Goal: Task Accomplishment & Management: Complete application form

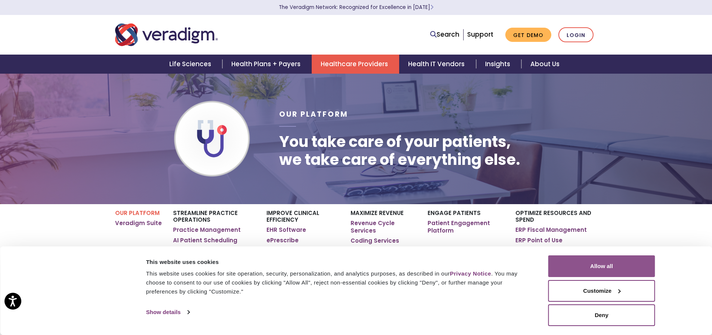
click at [600, 261] on button "Allow all" at bounding box center [602, 266] width 107 height 22
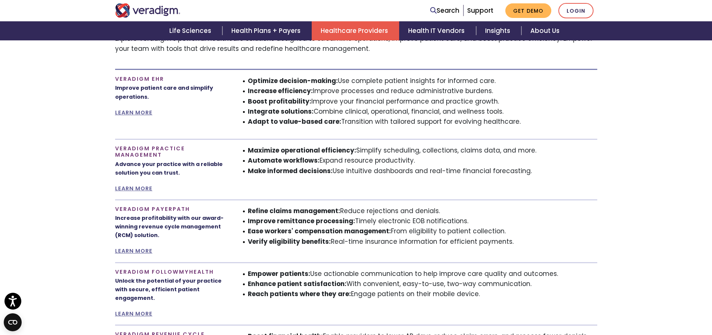
scroll to position [486, 0]
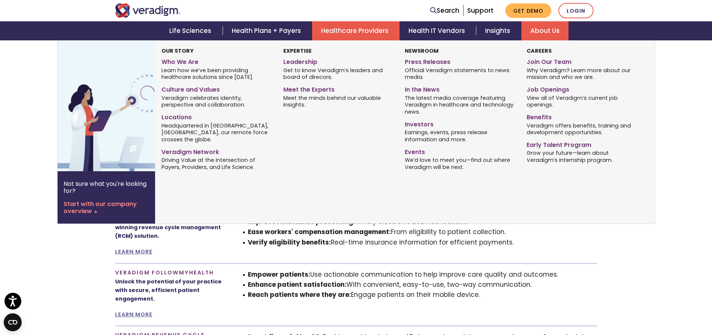
click at [539, 28] on link "About Us" at bounding box center [545, 30] width 47 height 19
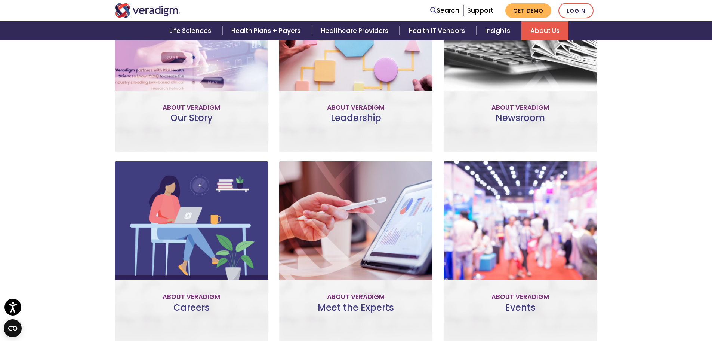
scroll to position [337, 0]
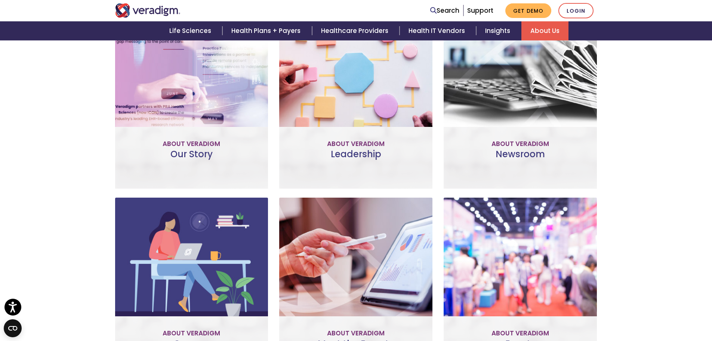
click at [358, 127] on link "Meet the Team" at bounding box center [356, 131] width 69 height 17
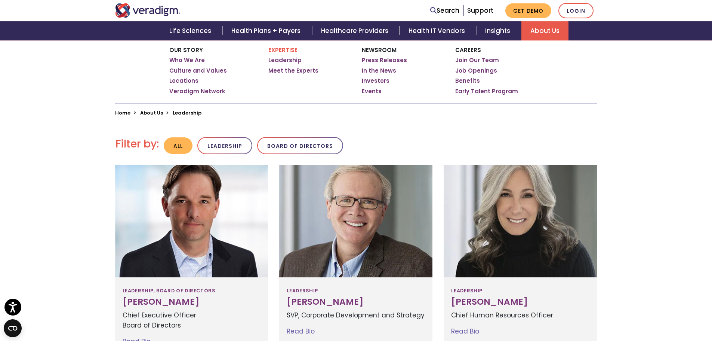
scroll to position [100, 0]
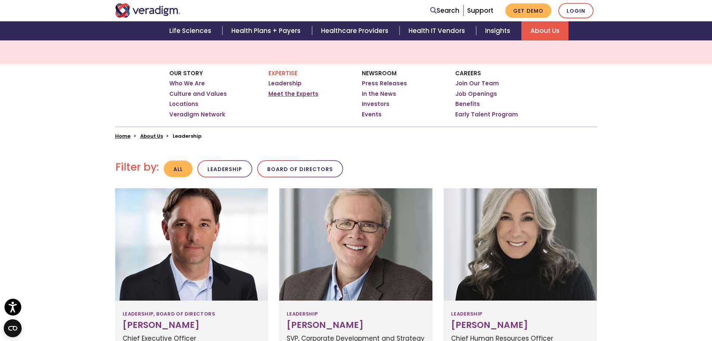
click at [303, 93] on link "Meet the Experts" at bounding box center [294, 93] width 50 height 7
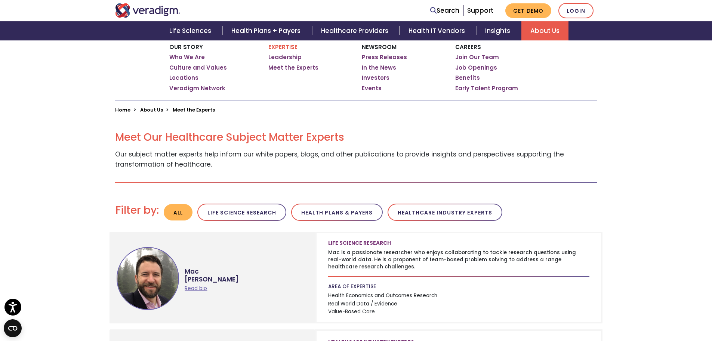
scroll to position [112, 0]
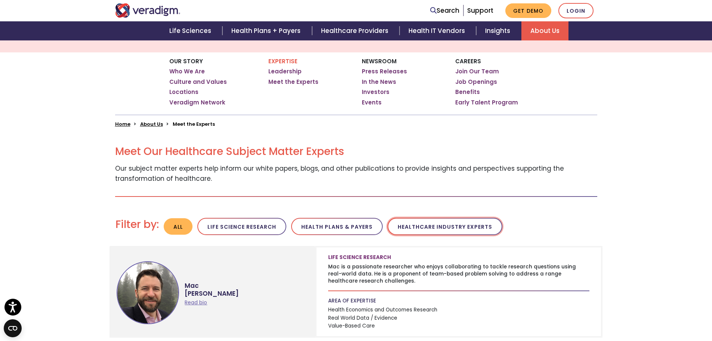
click at [450, 224] on button "Healthcare Industry Experts" at bounding box center [445, 227] width 115 height 18
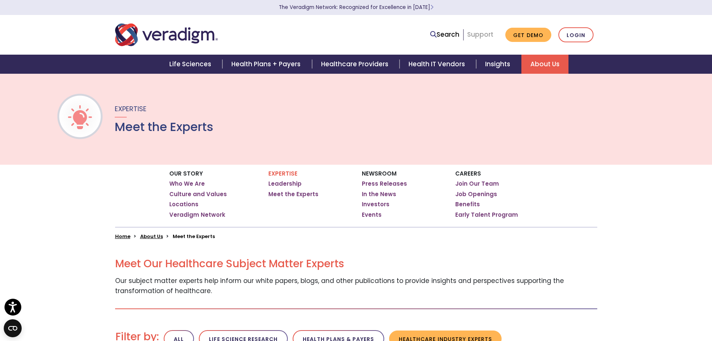
click at [482, 33] on link "Support" at bounding box center [481, 34] width 26 height 9
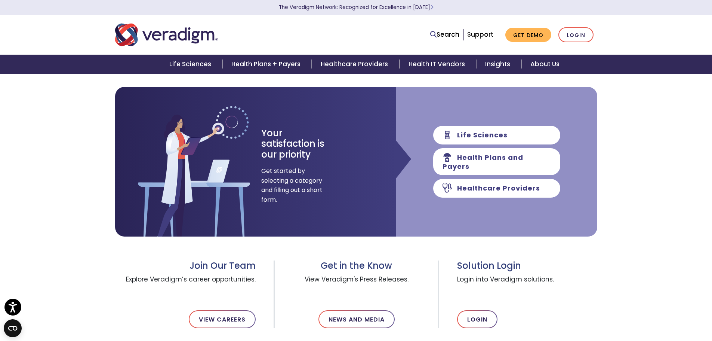
scroll to position [112, 0]
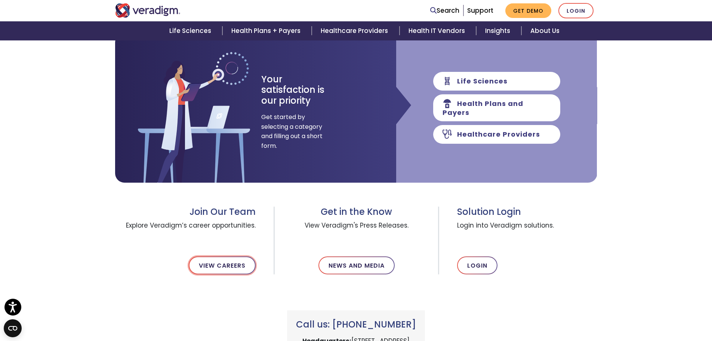
click at [220, 266] on link "View Careers" at bounding box center [222, 265] width 67 height 18
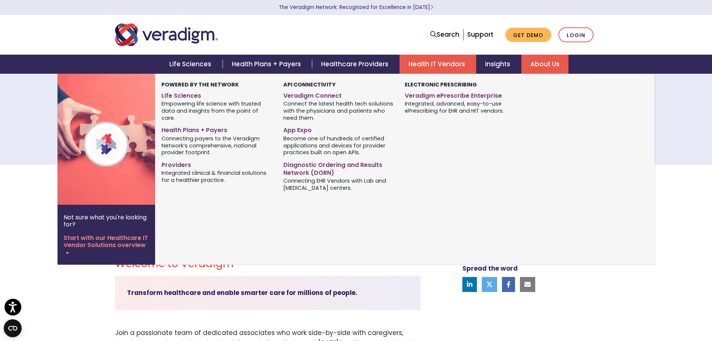
click at [437, 63] on link "Health IT Vendors" at bounding box center [438, 64] width 77 height 19
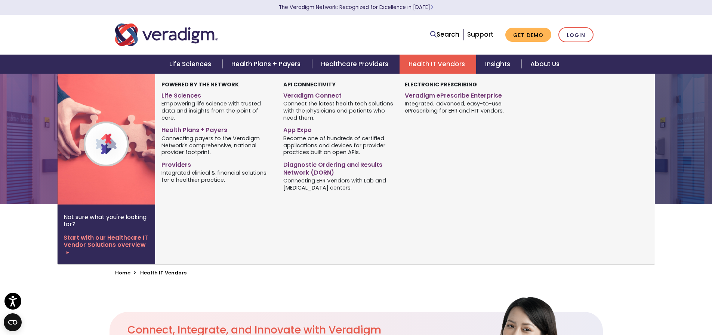
click at [186, 95] on link "Life Sciences" at bounding box center [217, 94] width 110 height 11
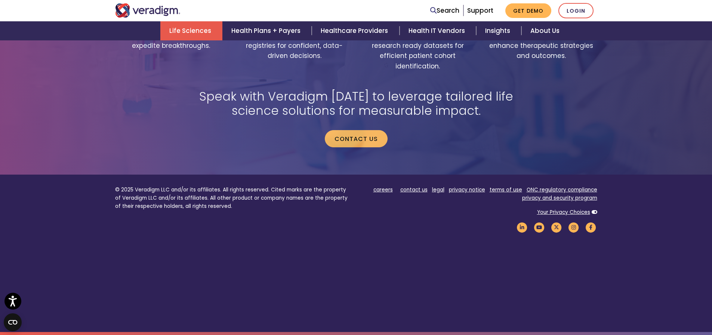
scroll to position [1660, 0]
click at [355, 130] on link "Contact us" at bounding box center [356, 138] width 63 height 17
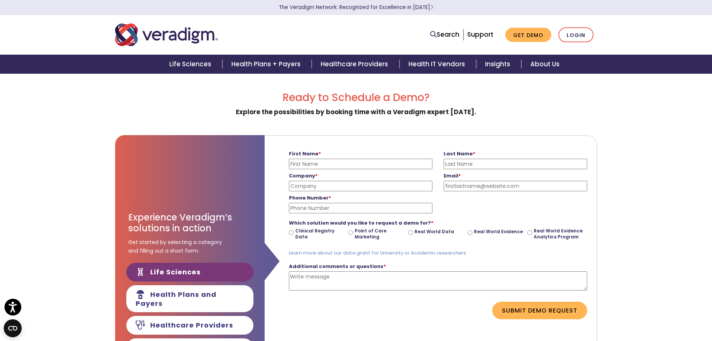
click at [327, 163] on input "First Name *" at bounding box center [361, 164] width 144 height 10
type input "Nick"
click at [474, 165] on input "Last Name *" at bounding box center [516, 164] width 144 height 10
type input "Hammonds"
click at [318, 185] on input "Company *" at bounding box center [361, 186] width 144 height 10
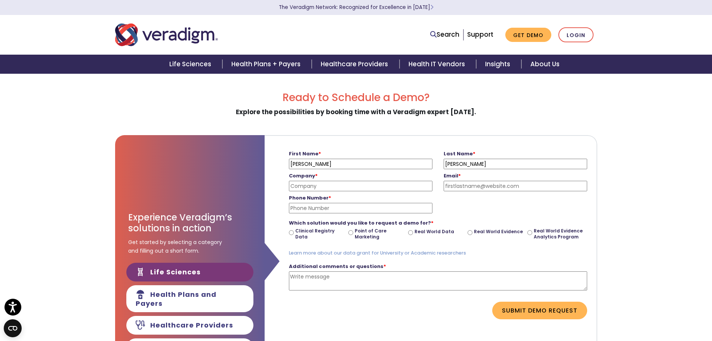
type input "St. Claire Regional"
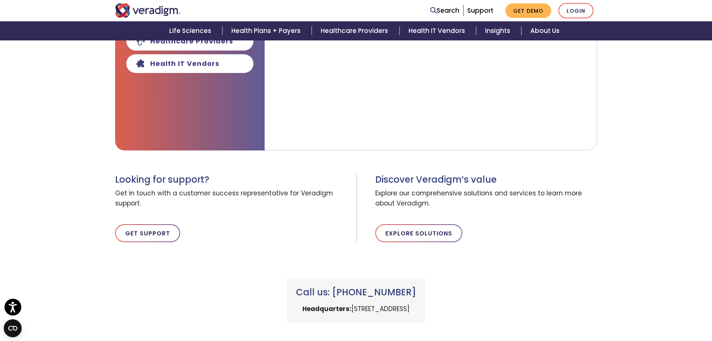
scroll to position [299, 0]
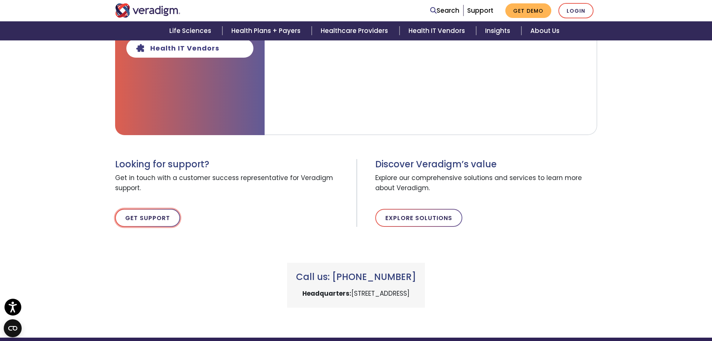
click at [150, 220] on link "Get Support" at bounding box center [147, 218] width 65 height 18
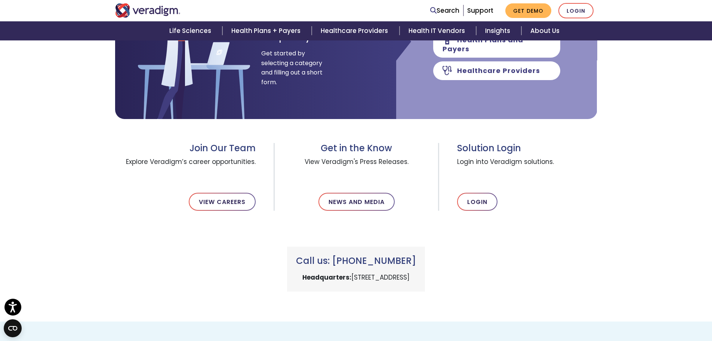
scroll to position [187, 0]
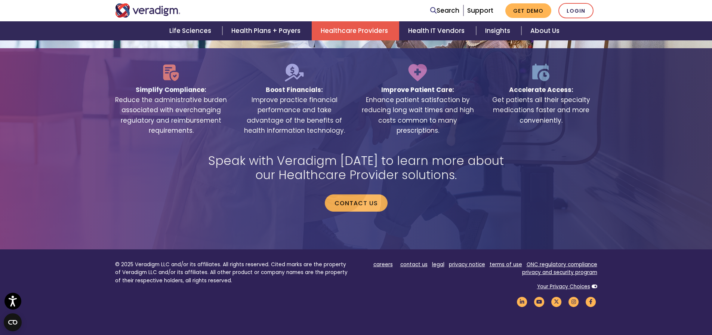
scroll to position [1500, 0]
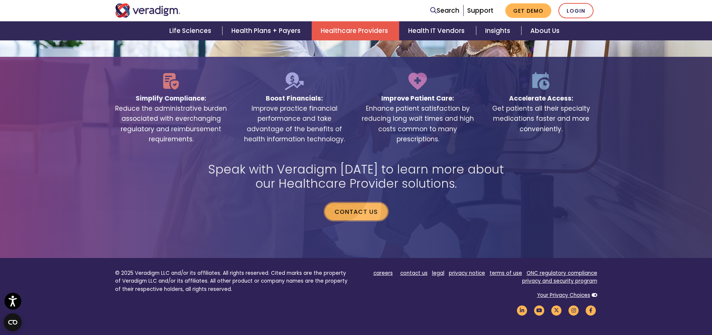
click at [353, 203] on link "Contact us" at bounding box center [356, 211] width 63 height 17
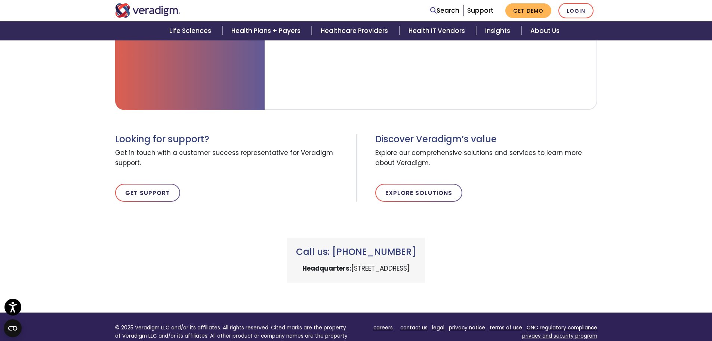
scroll to position [337, 0]
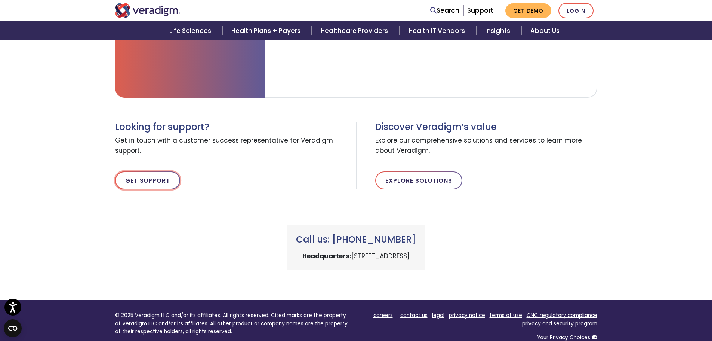
click at [149, 178] on link "Get Support" at bounding box center [147, 180] width 65 height 18
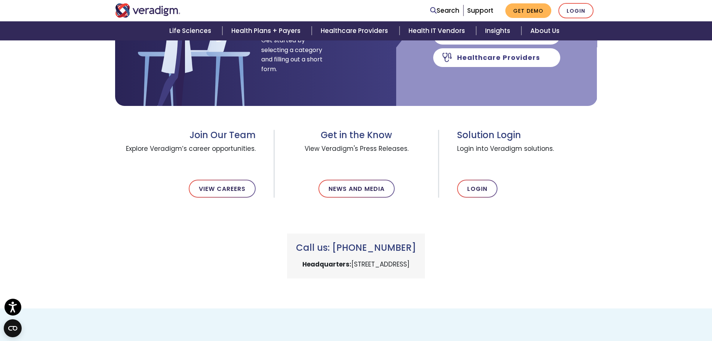
scroll to position [187, 0]
